Goal: Navigation & Orientation: Find specific page/section

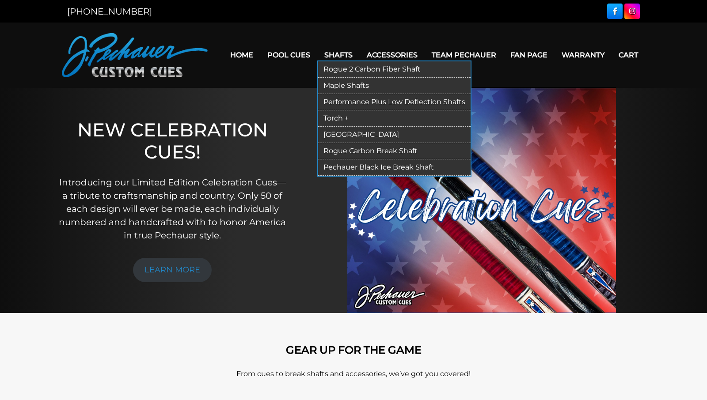
click at [380, 101] on link "Performance Plus Low Deflection Shafts" at bounding box center [394, 102] width 152 height 16
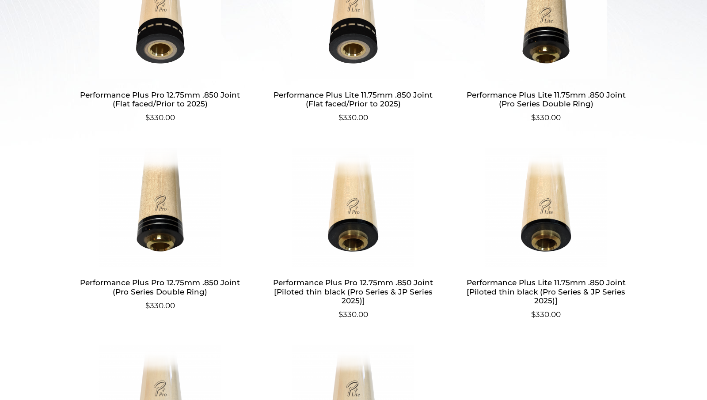
scroll to position [367, 0]
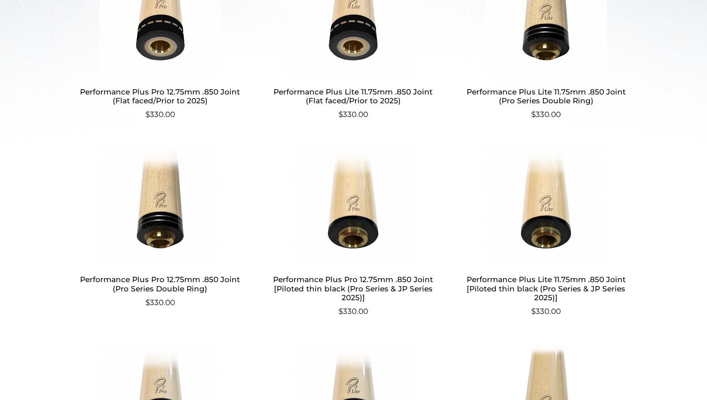
click at [545, 46] on img at bounding box center [546, 16] width 172 height 119
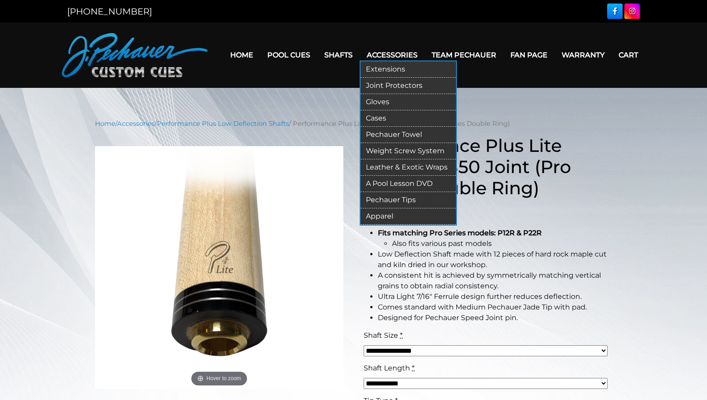
click at [375, 116] on link "Cases" at bounding box center [407, 118] width 95 height 16
